Goal: Navigation & Orientation: Go to known website

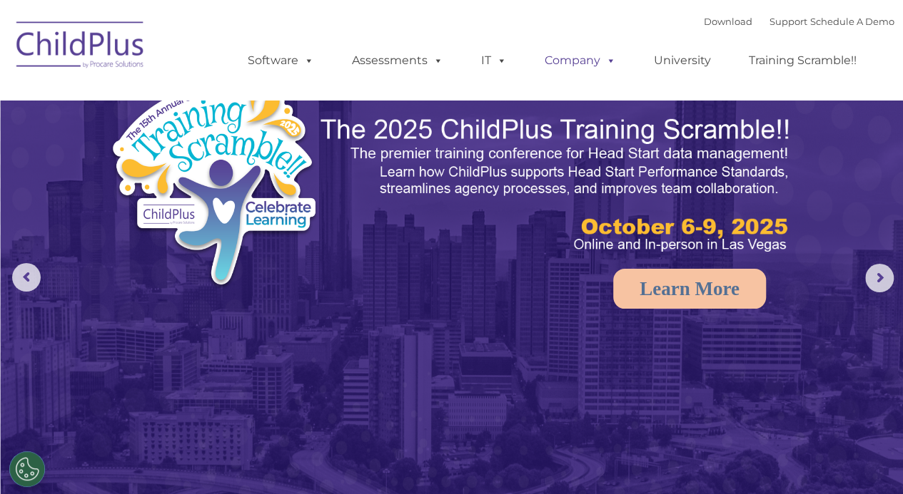
select select "MEDIUM"
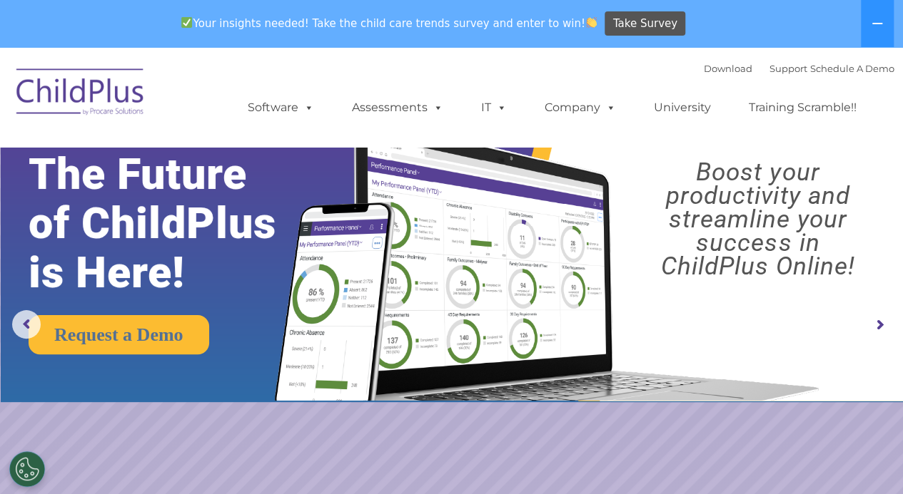
click at [87, 96] on img at bounding box center [80, 94] width 143 height 71
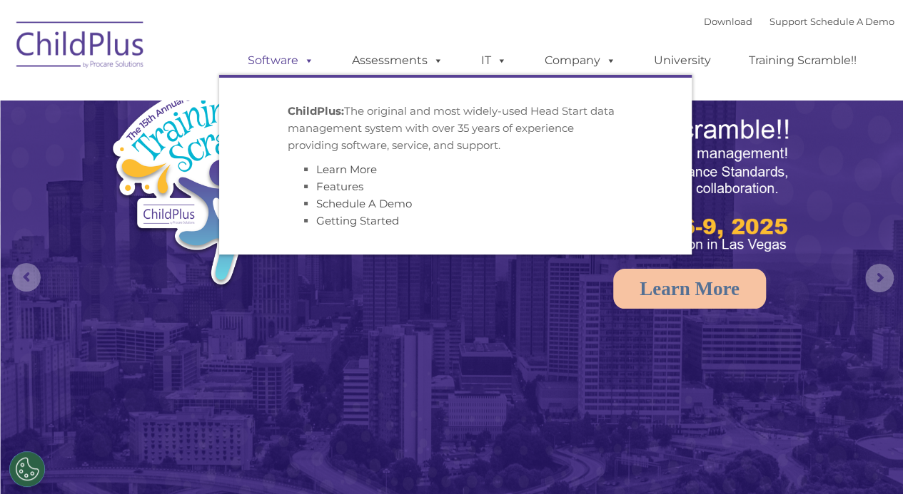
select select "MEDIUM"
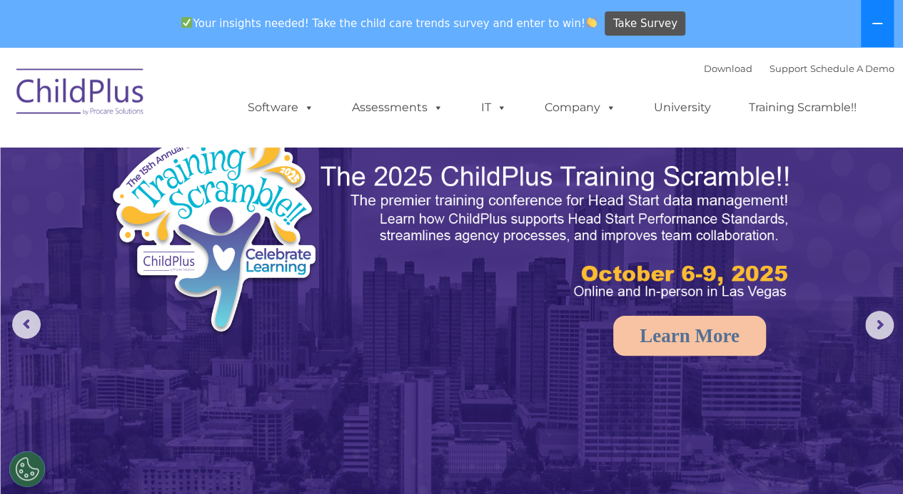
click at [879, 26] on icon at bounding box center [876, 23] width 11 height 11
